Goal: Ask a question

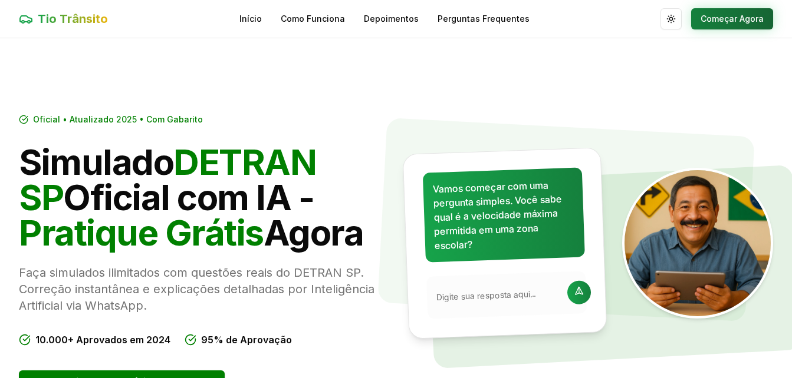
click at [706, 20] on button "Começar Agora" at bounding box center [732, 18] width 82 height 21
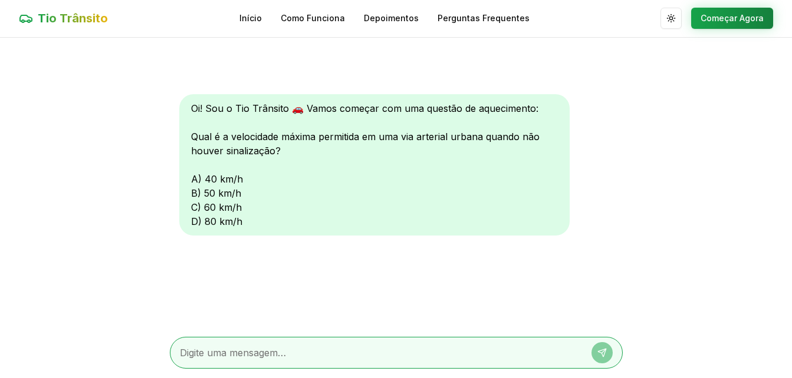
click at [447, 354] on textarea at bounding box center [380, 353] width 400 height 14
click at [245, 361] on div at bounding box center [396, 353] width 453 height 32
click at [252, 351] on textarea at bounding box center [380, 353] width 400 height 14
type textarea "D"
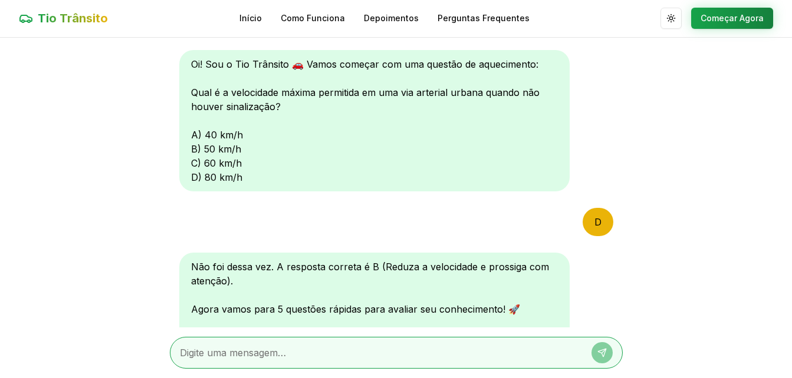
scroll to position [179, 0]
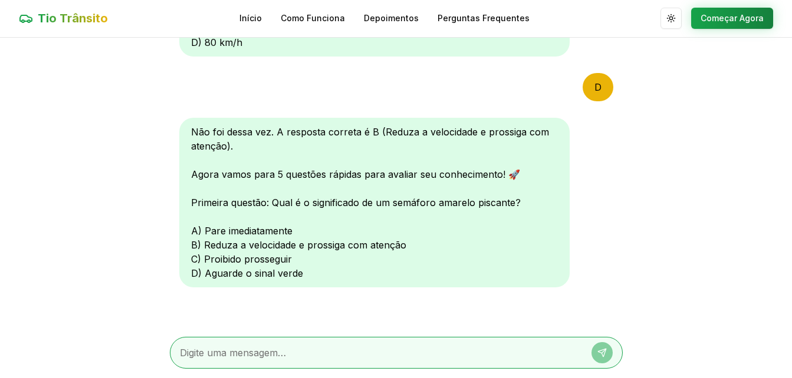
click at [250, 350] on textarea at bounding box center [380, 353] width 400 height 14
type textarea "B"
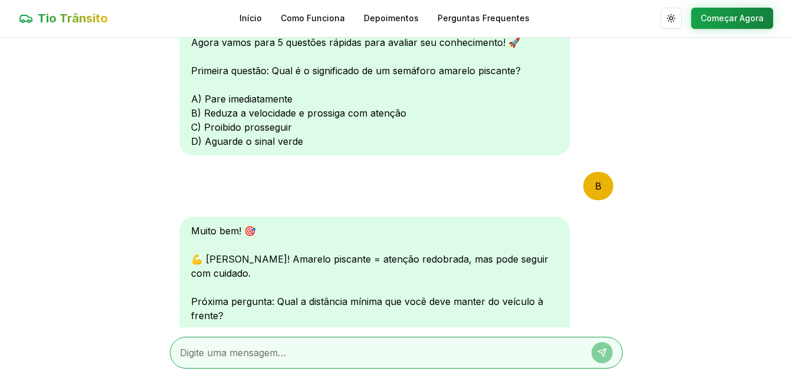
scroll to position [486, 0]
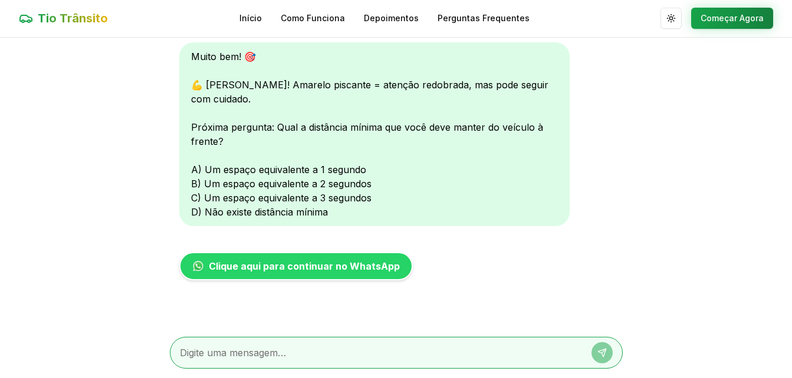
click at [240, 354] on textarea at bounding box center [380, 353] width 400 height 14
type textarea "C"
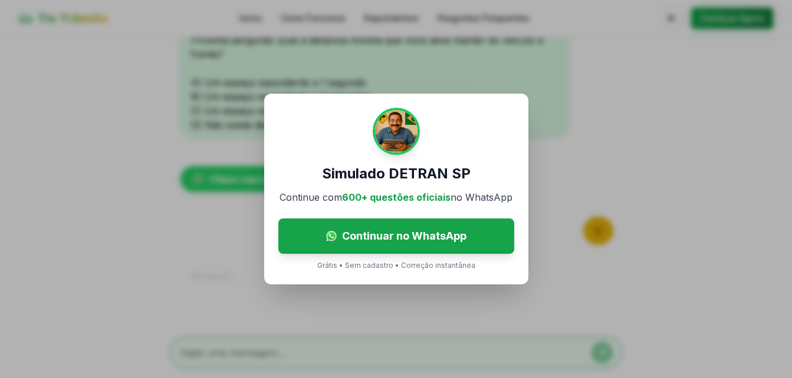
scroll to position [618, 0]
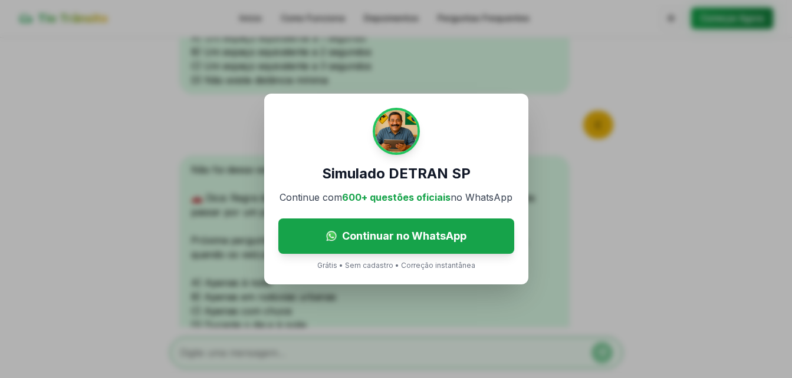
click at [537, 252] on div "Simulado DETRAN SP Continue com 600+ questões oficiais no WhatsApp Continuar no…" at bounding box center [396, 189] width 792 height 378
click at [187, 107] on div "Simulado DETRAN SP Continue com 600+ questões oficiais no WhatsApp Continuar no…" at bounding box center [396, 189] width 792 height 378
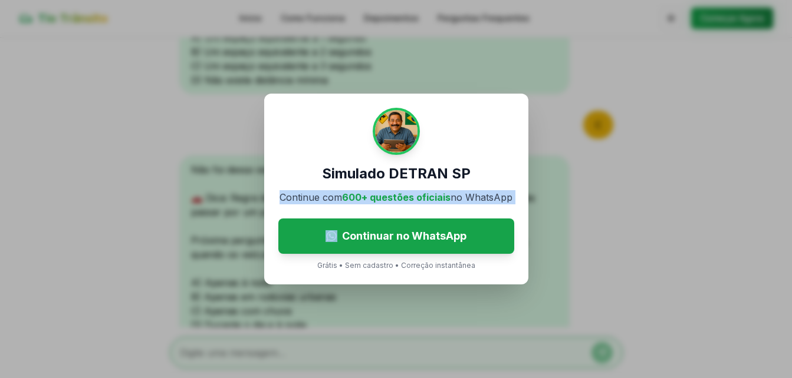
click at [187, 107] on div "Simulado DETRAN SP Continue com 600+ questões oficiais no WhatsApp Continuar no…" at bounding box center [396, 189] width 792 height 378
click at [225, 209] on div "Simulado DETRAN SP Continue com 600+ questões oficiais no WhatsApp Continuar no…" at bounding box center [396, 189] width 792 height 378
